Goal: Complete application form

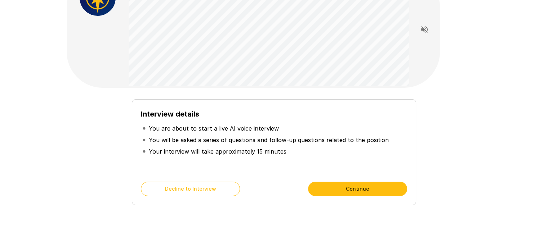
scroll to position [55, 0]
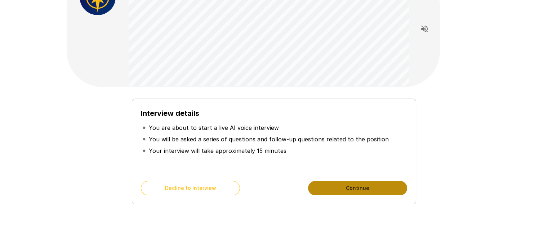
click at [340, 194] on button "Continue" at bounding box center [357, 188] width 99 height 14
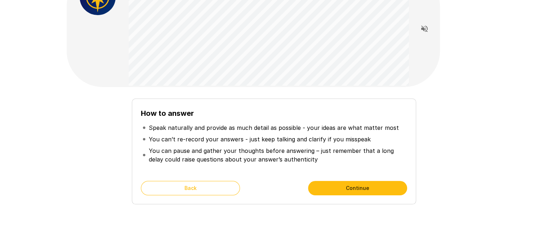
click at [332, 188] on button "Continue" at bounding box center [357, 188] width 99 height 14
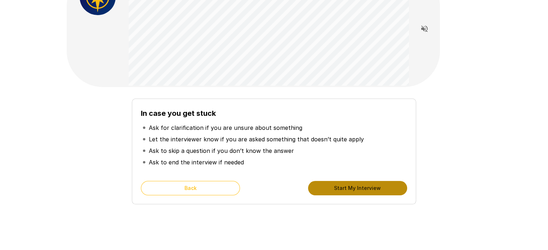
click at [332, 188] on button "Start My Interview" at bounding box center [357, 188] width 99 height 14
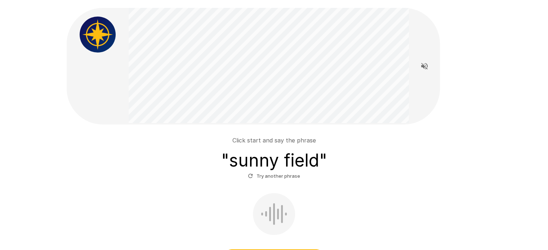
scroll to position [105, 0]
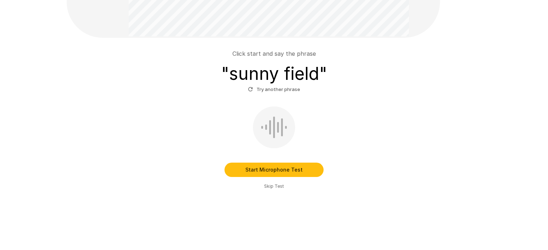
click at [269, 171] on button "Start Microphone Test" at bounding box center [273, 170] width 99 height 14
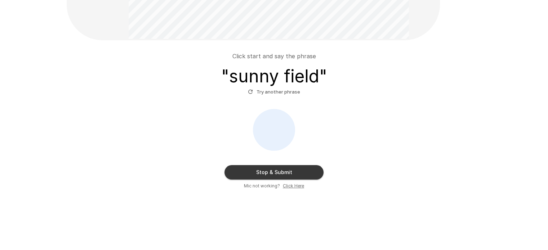
scroll to position [102, 0]
click at [277, 169] on button "Stop & Submit" at bounding box center [273, 173] width 99 height 14
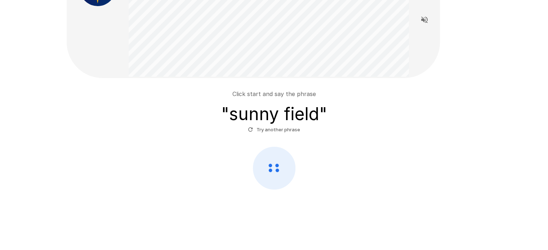
scroll to position [64, 0]
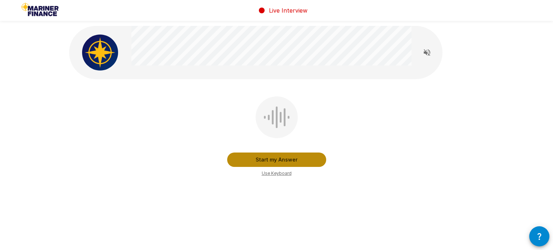
click at [277, 158] on button "Start my Answer" at bounding box center [276, 160] width 99 height 14
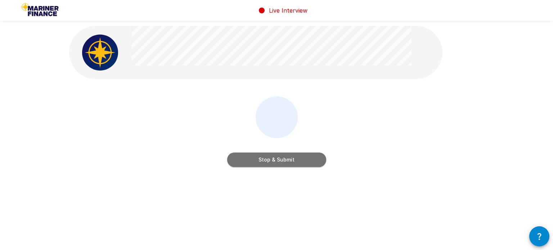
click at [288, 163] on button "Stop & Submit" at bounding box center [276, 160] width 99 height 14
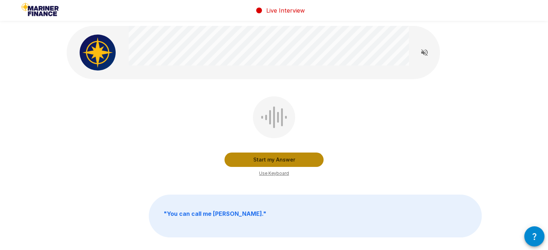
click at [283, 161] on button "Start my Answer" at bounding box center [273, 160] width 99 height 14
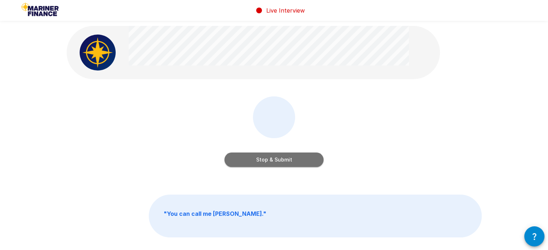
click at [291, 161] on button "Stop & Submit" at bounding box center [273, 160] width 99 height 14
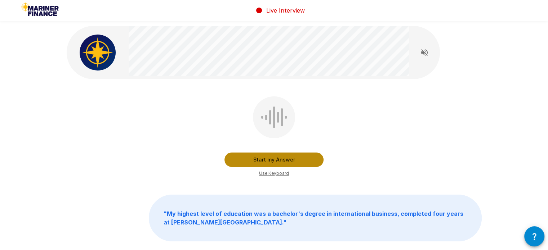
click at [256, 157] on button "Start my Answer" at bounding box center [273, 160] width 99 height 14
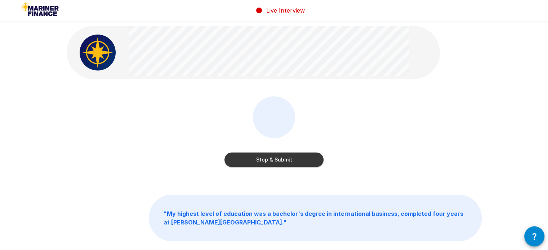
click at [277, 159] on button "Stop & Submit" at bounding box center [273, 160] width 99 height 14
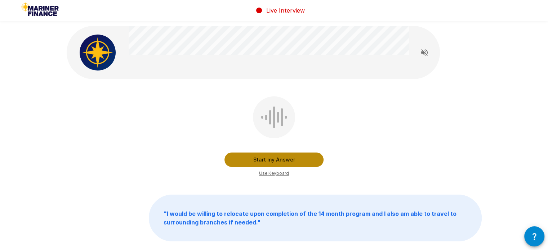
click at [277, 157] on button "Start my Answer" at bounding box center [273, 160] width 99 height 14
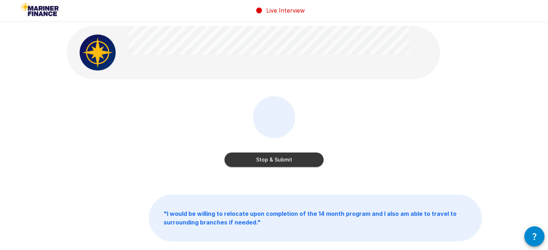
click at [276, 161] on button "Stop & Submit" at bounding box center [273, 160] width 99 height 14
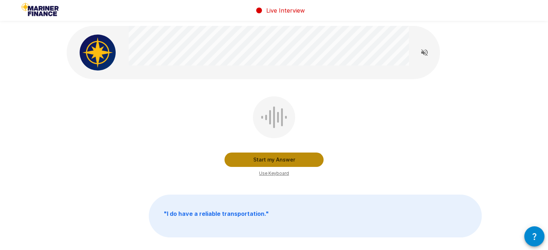
click at [274, 161] on button "Start my Answer" at bounding box center [273, 160] width 99 height 14
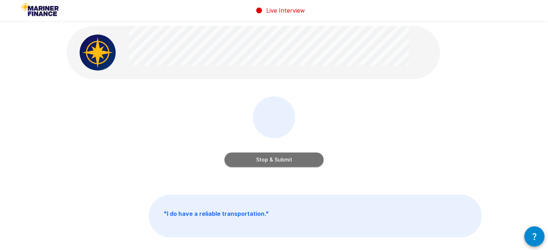
click at [272, 160] on button "Stop & Submit" at bounding box center [273, 160] width 99 height 14
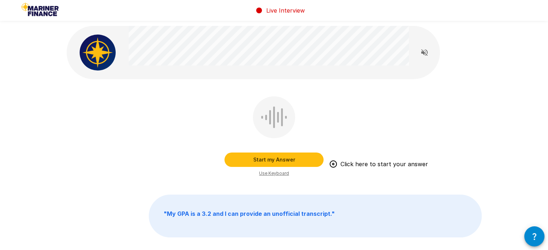
click at [275, 158] on button "Start my Answer" at bounding box center [273, 160] width 99 height 14
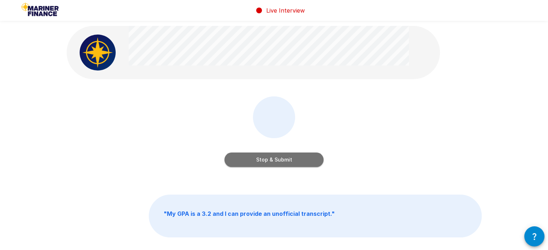
click at [292, 161] on button "Stop & Submit" at bounding box center [273, 160] width 99 height 14
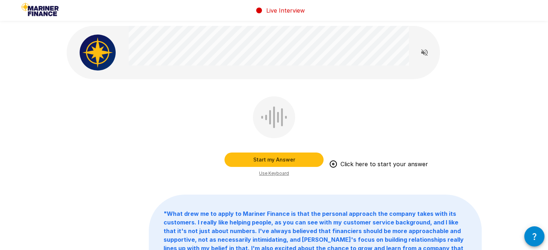
click at [312, 164] on button "Start my Answer" at bounding box center [273, 160] width 99 height 14
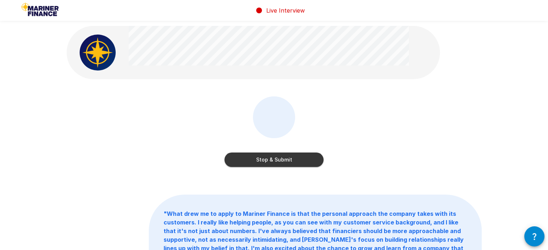
click at [304, 162] on button "Stop & Submit" at bounding box center [273, 160] width 99 height 14
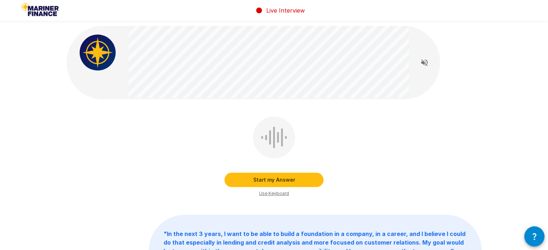
click at [288, 180] on button "Start my Answer" at bounding box center [273, 180] width 99 height 14
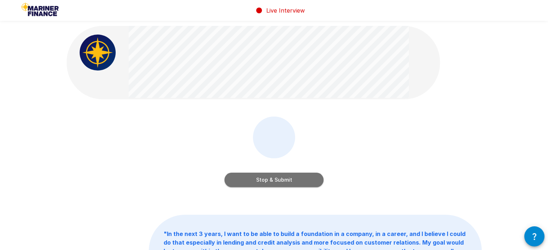
click at [288, 180] on button "Stop & Submit" at bounding box center [273, 180] width 99 height 14
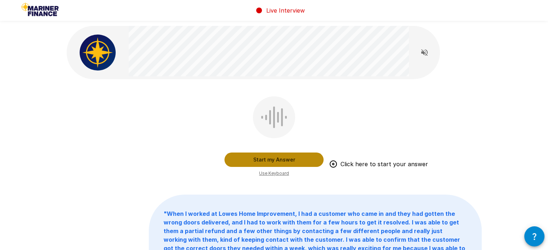
click at [299, 161] on button "Start my Answer" at bounding box center [273, 160] width 99 height 14
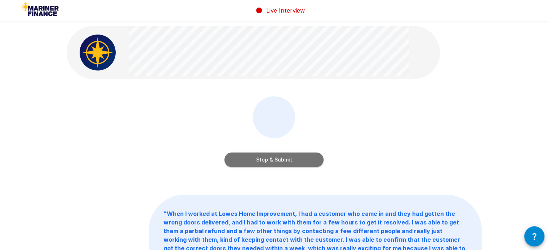
click at [282, 157] on button "Stop & Submit" at bounding box center [273, 160] width 99 height 14
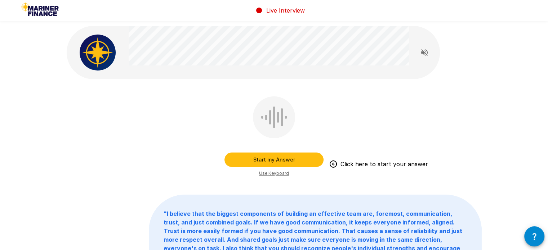
click at [295, 158] on button "Start my Answer" at bounding box center [273, 160] width 99 height 14
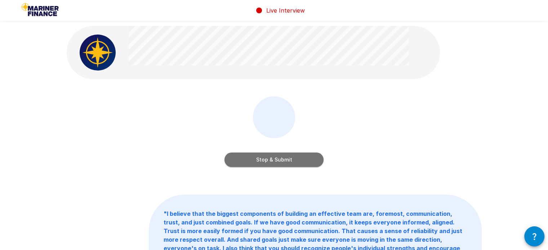
click at [309, 158] on button "Stop & Submit" at bounding box center [273, 160] width 99 height 14
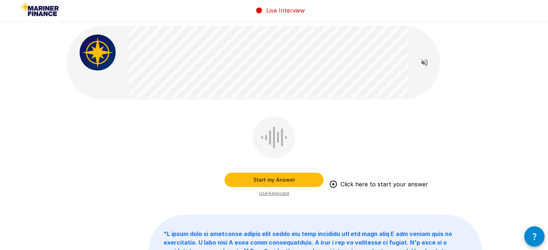
click at [304, 180] on button "Start my Answer" at bounding box center [273, 180] width 99 height 14
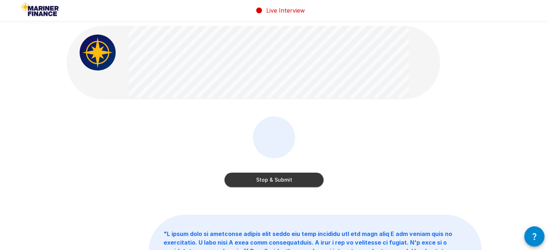
click at [304, 180] on button "Stop & Submit" at bounding box center [273, 180] width 99 height 14
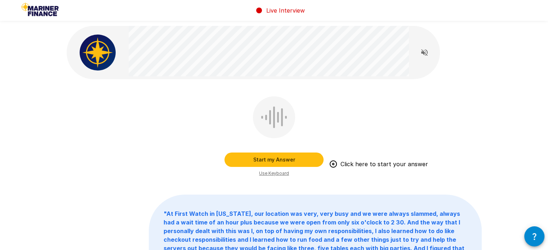
click at [274, 161] on button "Start my Answer" at bounding box center [273, 160] width 99 height 14
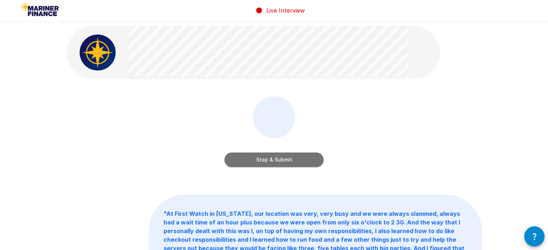
click at [299, 166] on button "Stop & Submit" at bounding box center [273, 160] width 99 height 14
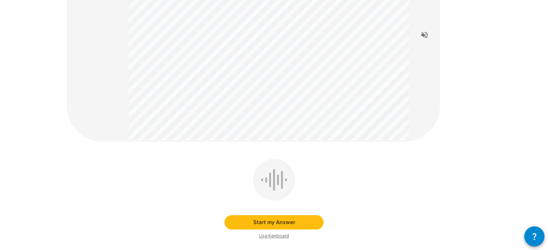
scroll to position [100, 0]
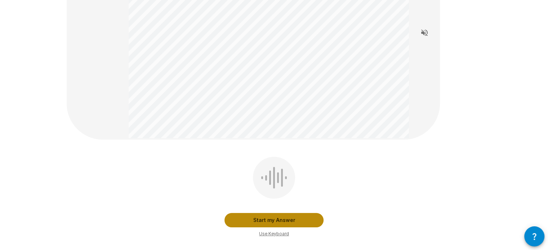
click at [259, 221] on button "Start my Answer" at bounding box center [273, 220] width 99 height 14
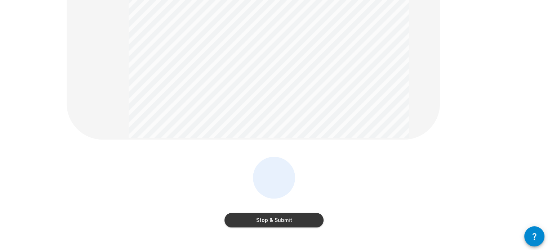
click at [255, 220] on button "Stop & Submit" at bounding box center [273, 220] width 99 height 14
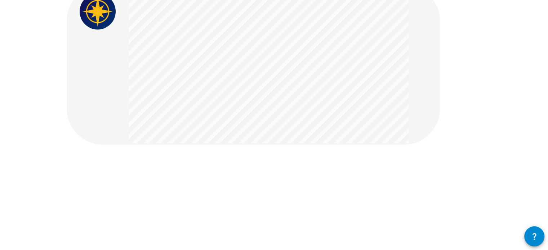
scroll to position [41, 0]
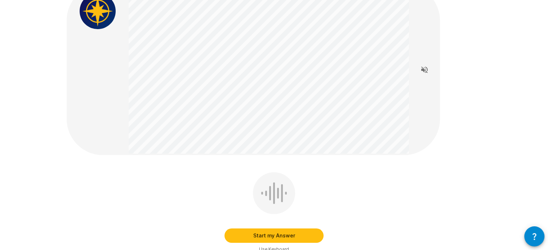
click at [285, 235] on button "Start my Answer" at bounding box center [273, 236] width 99 height 14
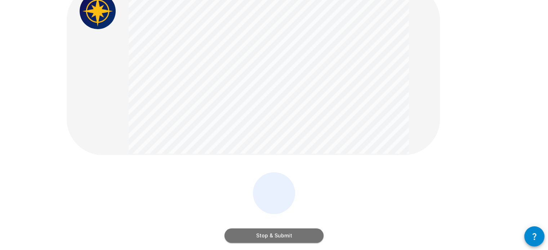
click at [259, 234] on button "Stop & Submit" at bounding box center [273, 236] width 99 height 14
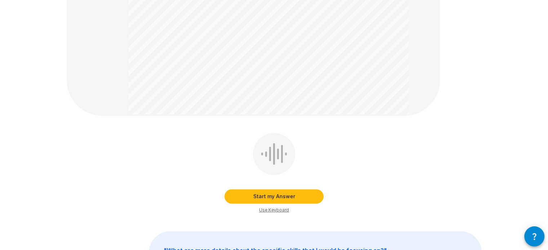
scroll to position [200, 0]
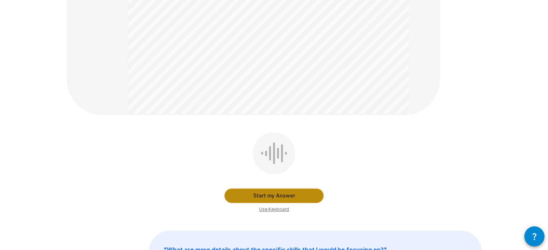
click at [278, 193] on button "Start my Answer" at bounding box center [273, 196] width 99 height 14
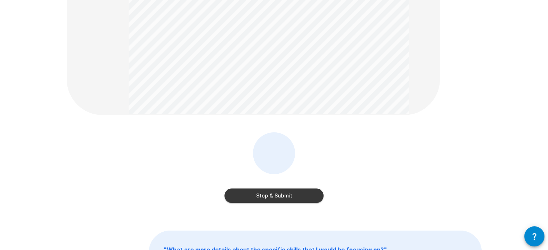
click at [286, 196] on button "Stop & Submit" at bounding box center [273, 196] width 99 height 14
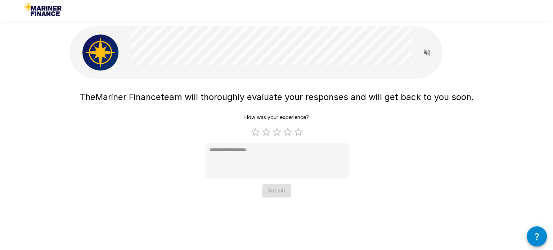
scroll to position [0, 0]
click at [301, 134] on label "5 Stars" at bounding box center [298, 132] width 11 height 11
type textarea "*"
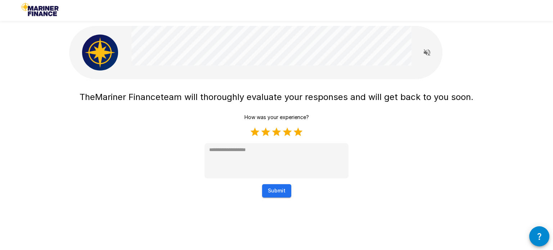
click at [284, 186] on button "Submit" at bounding box center [276, 190] width 29 height 13
